Goal: Task Accomplishment & Management: Manage account settings

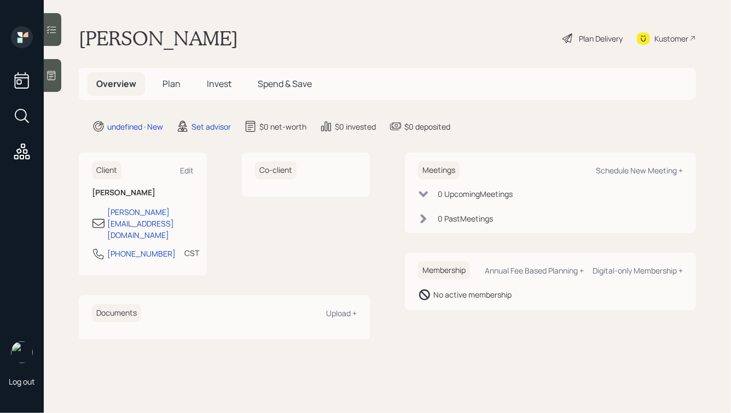
click at [56, 84] on div at bounding box center [52, 75] width 17 height 33
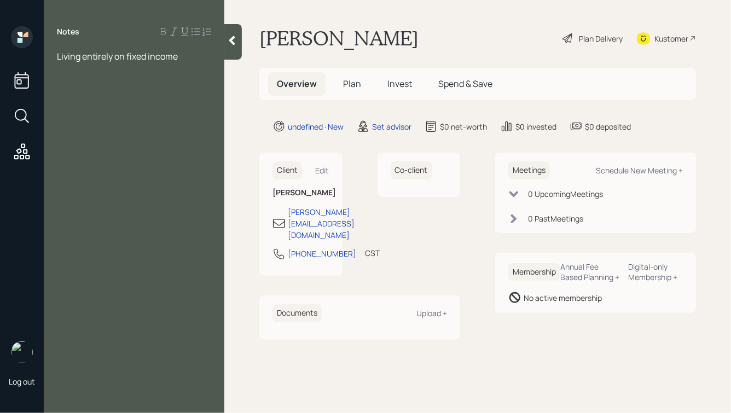
click at [231, 44] on icon at bounding box center [231, 40] width 11 height 11
